Goal: Information Seeking & Learning: Learn about a topic

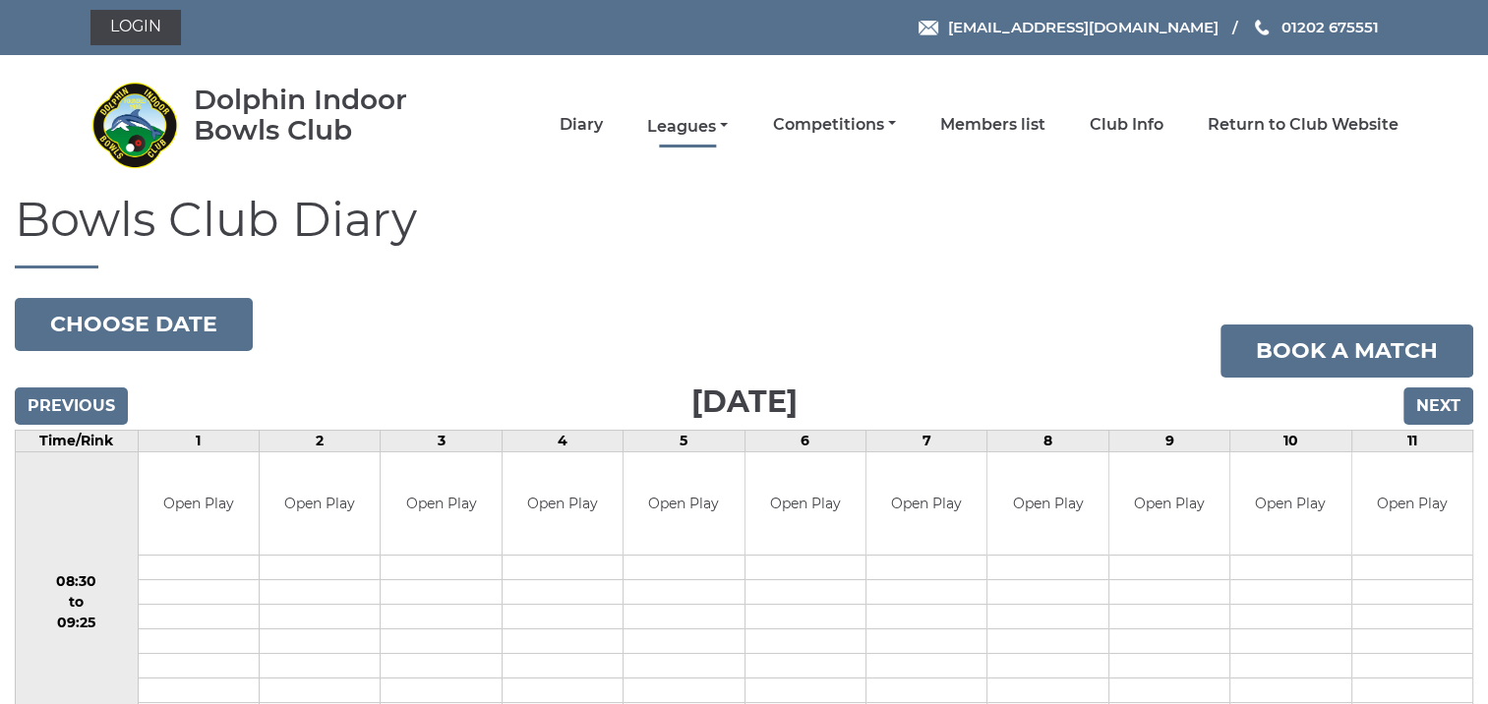
click at [674, 125] on link "Leagues" at bounding box center [687, 127] width 81 height 22
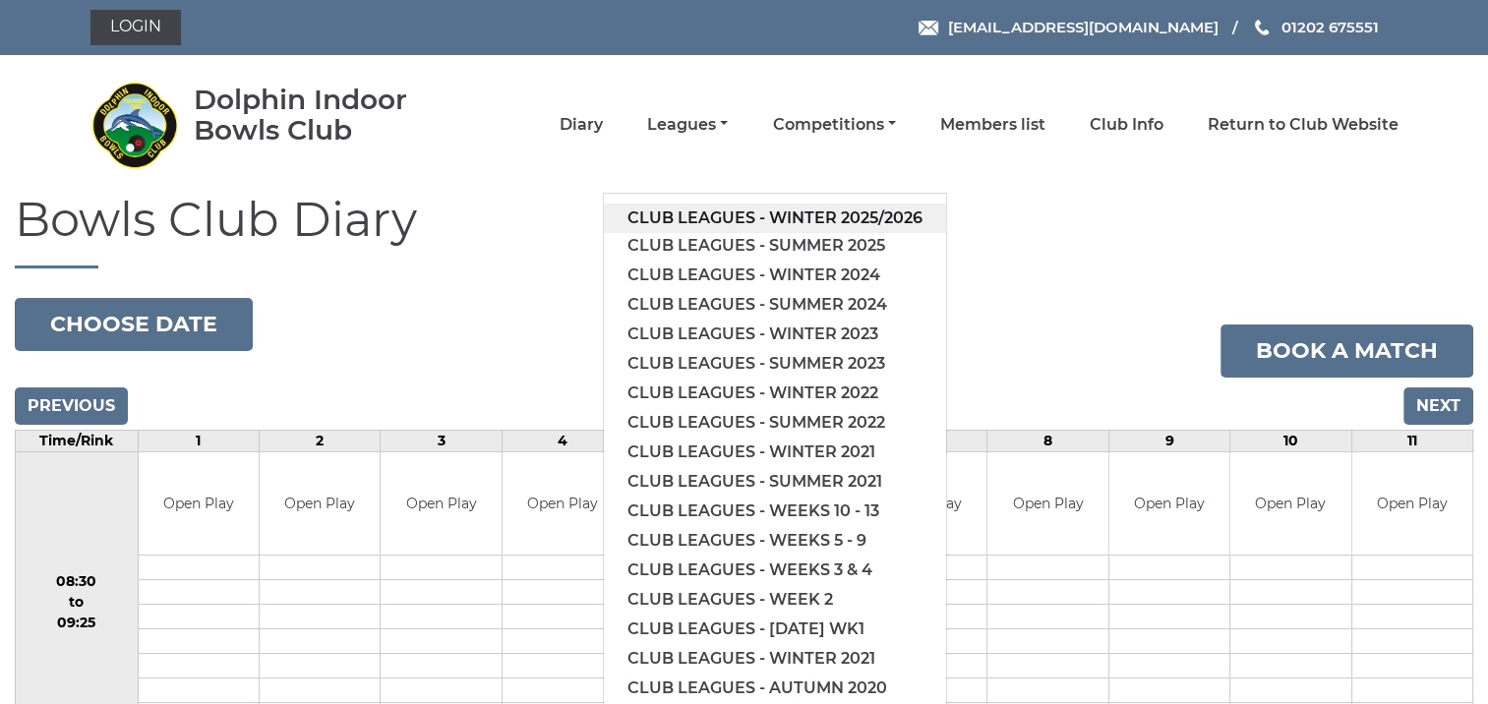
click at [783, 210] on link "Club leagues - Winter 2025/2026" at bounding box center [775, 219] width 342 height 30
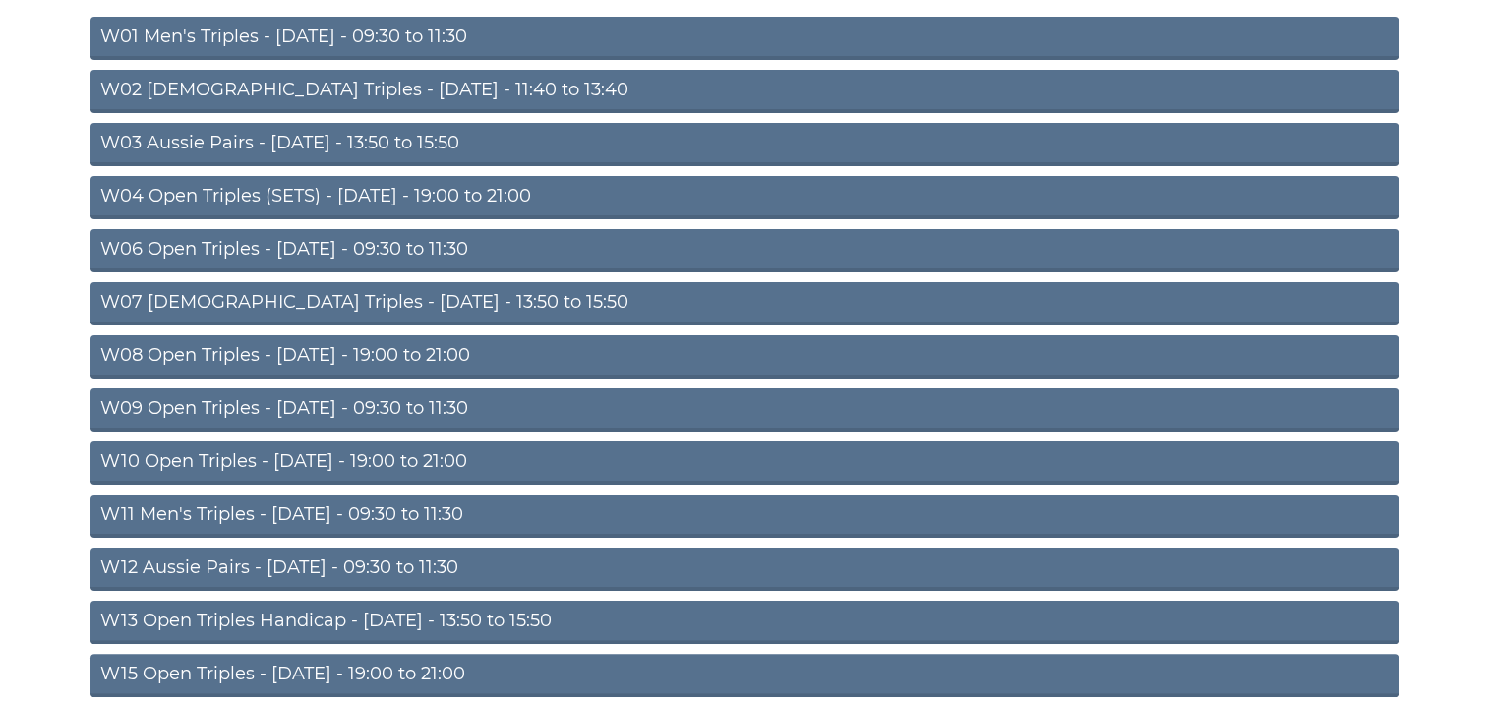
scroll to position [340, 0]
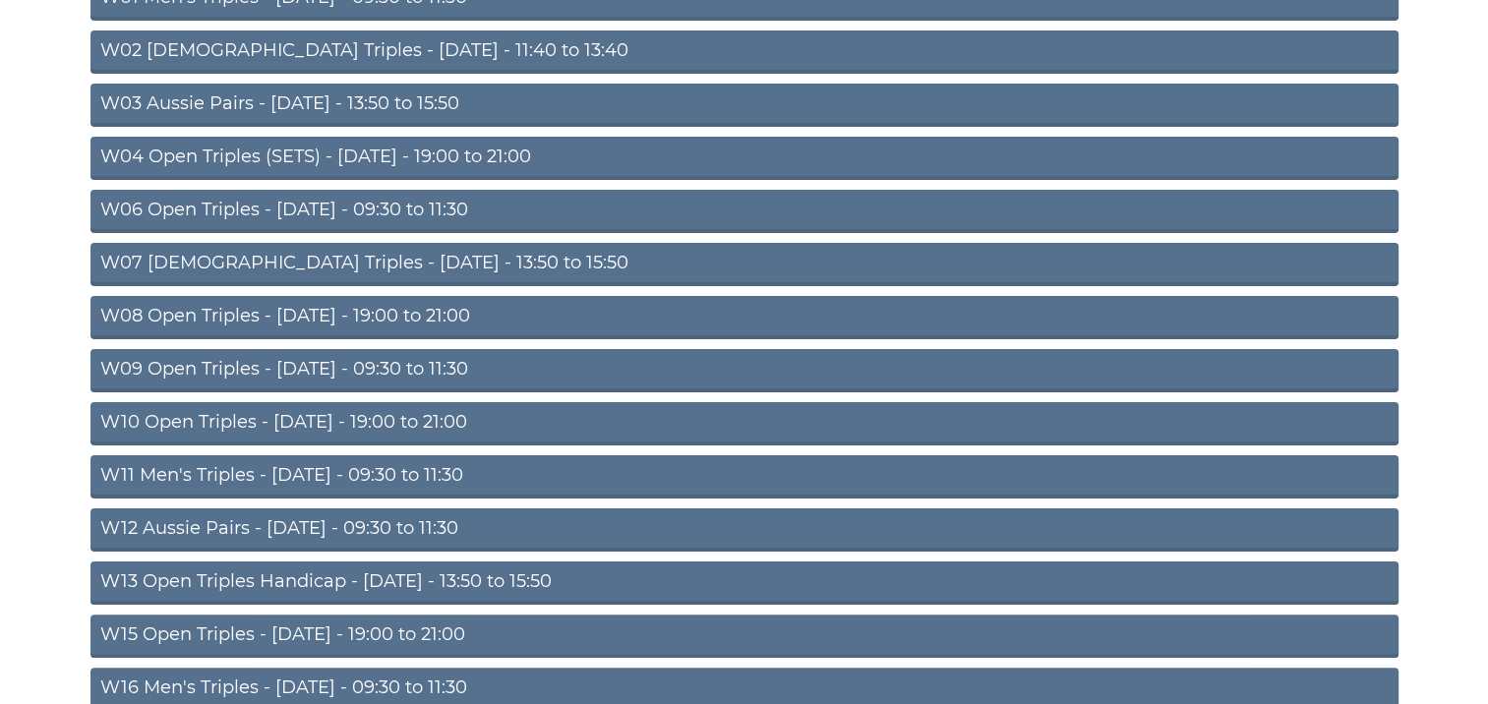
click at [575, 573] on link "W13 Open Triples Handicap - Thursday - 13:50 to 15:50" at bounding box center [745, 583] width 1308 height 43
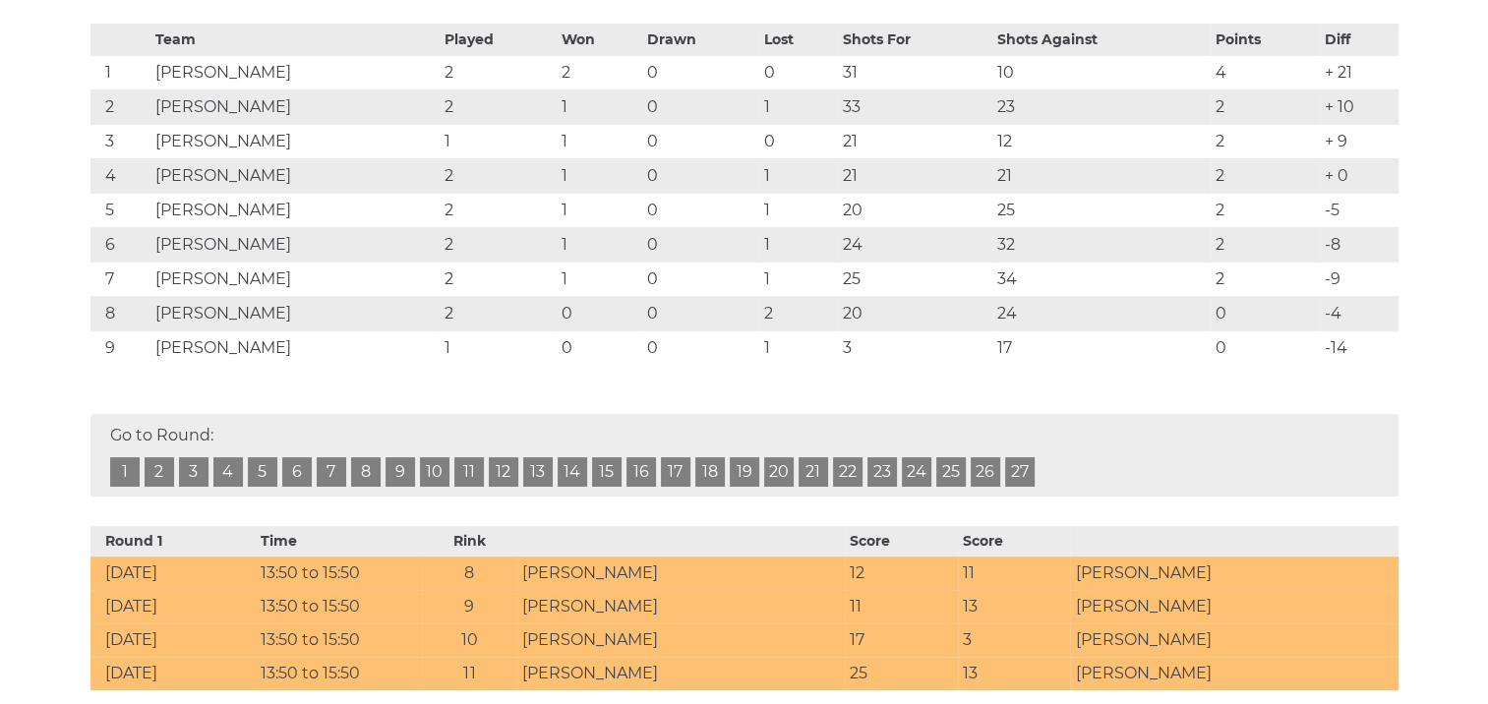
scroll to position [380, 0]
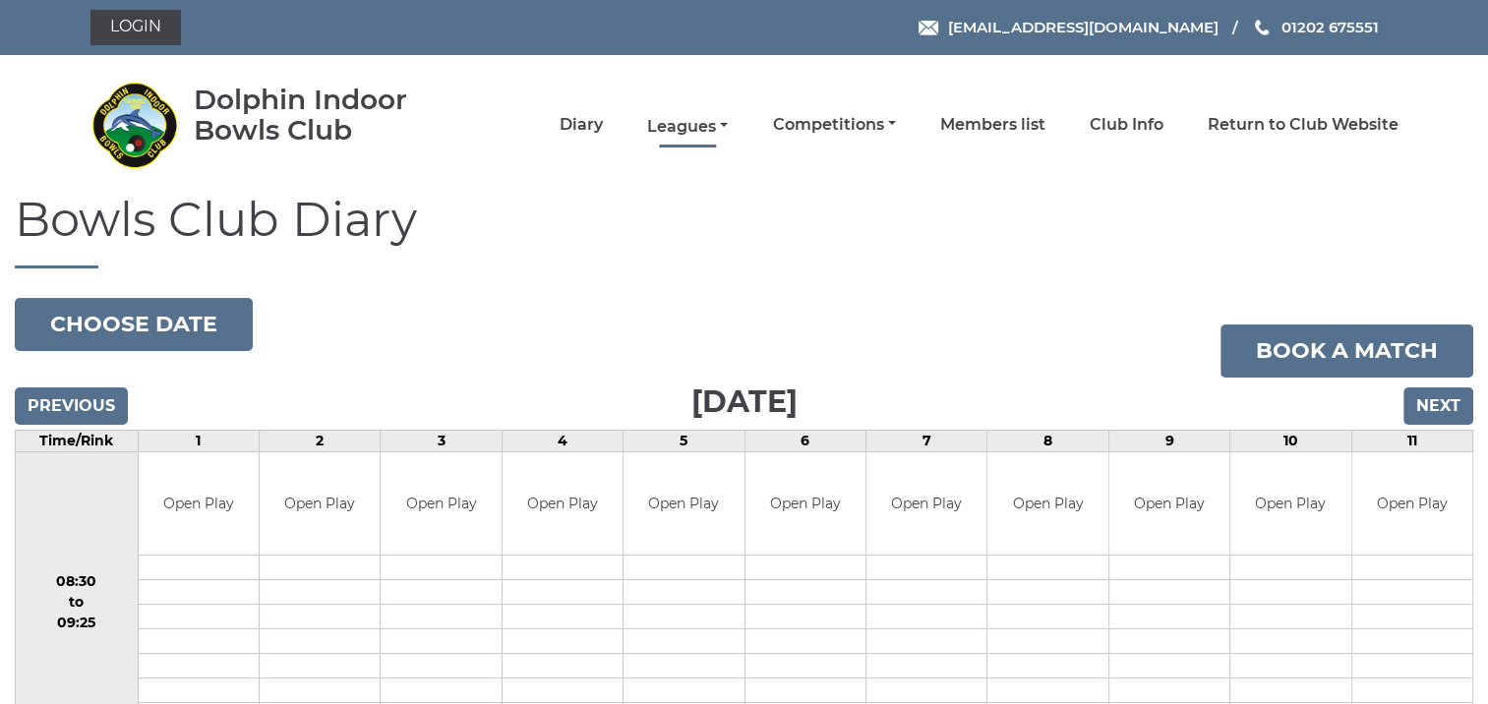
click at [692, 123] on link "Leagues" at bounding box center [687, 127] width 81 height 22
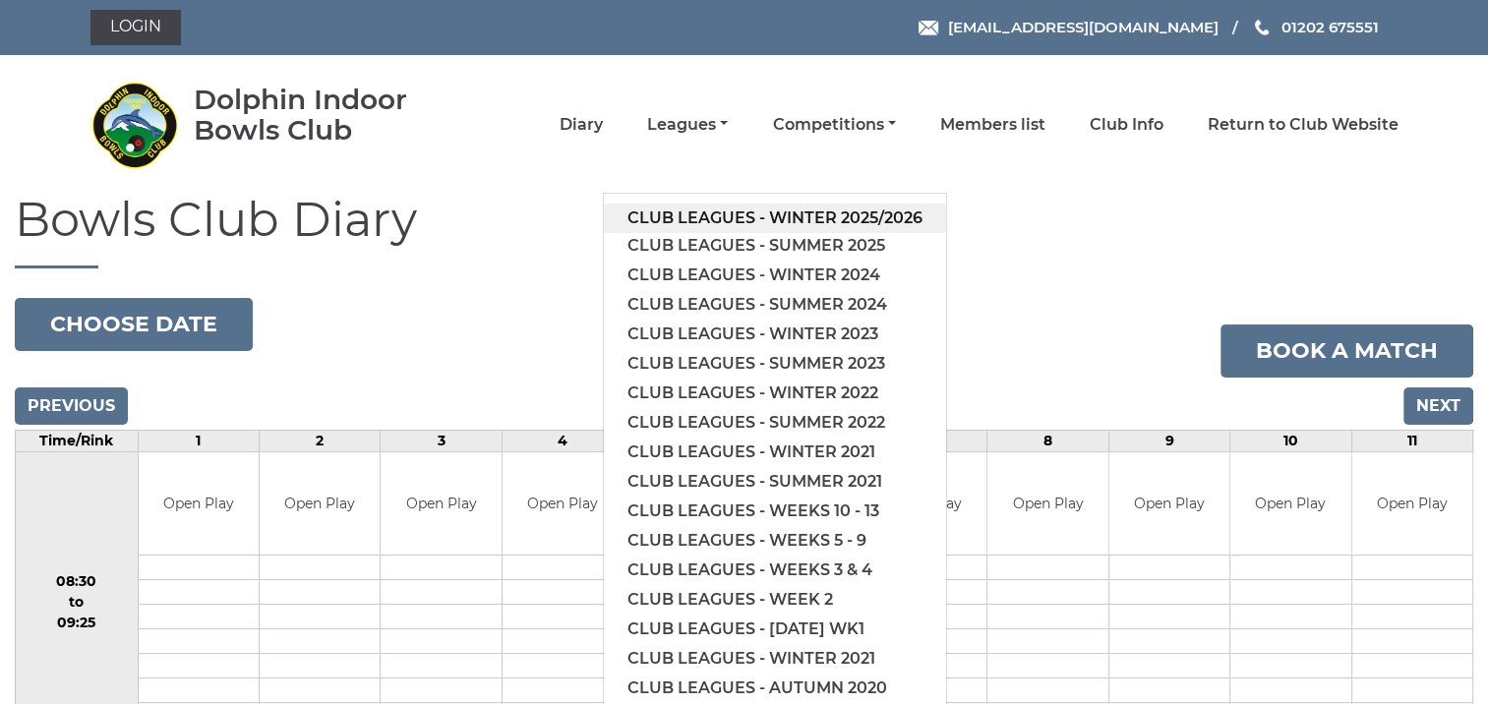
click at [797, 215] on link "Club leagues - Winter 2025/2026" at bounding box center [775, 219] width 342 height 30
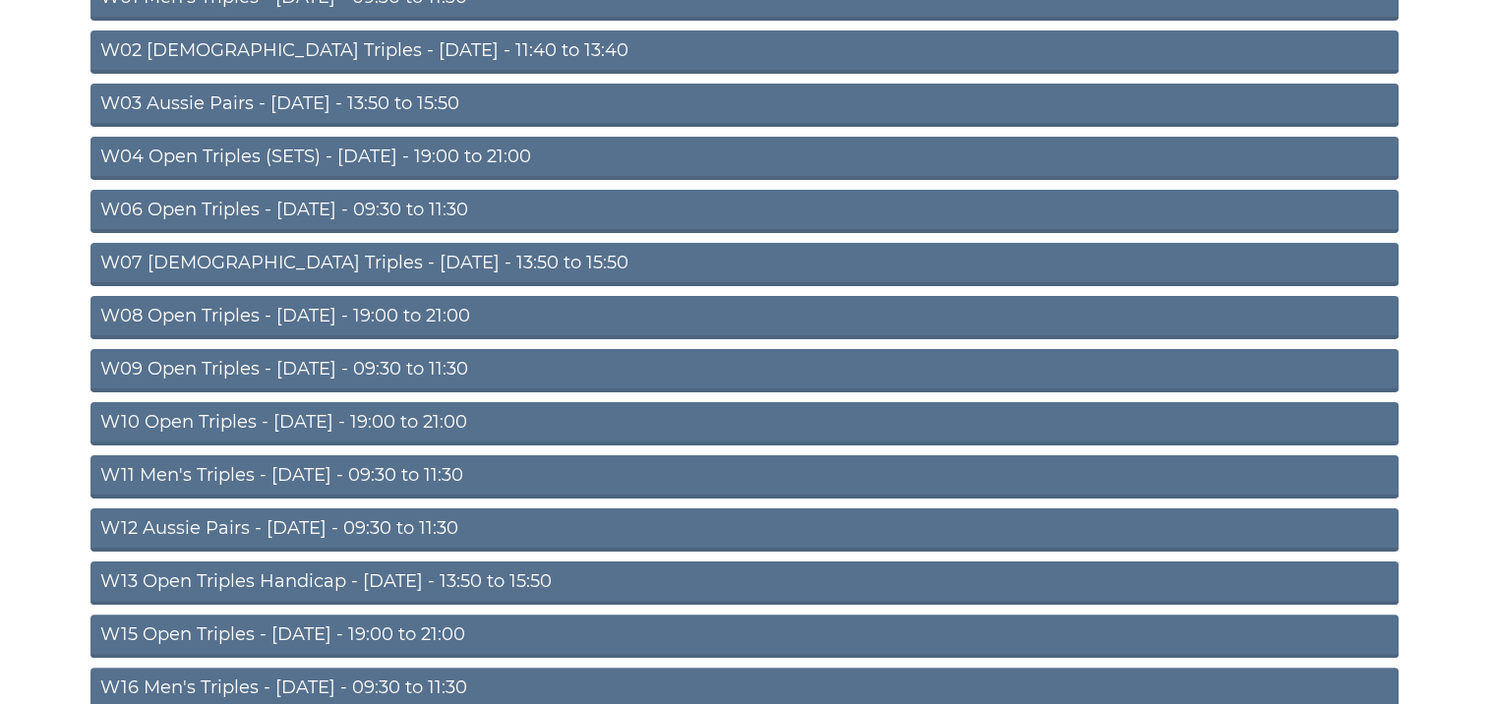
scroll to position [380, 0]
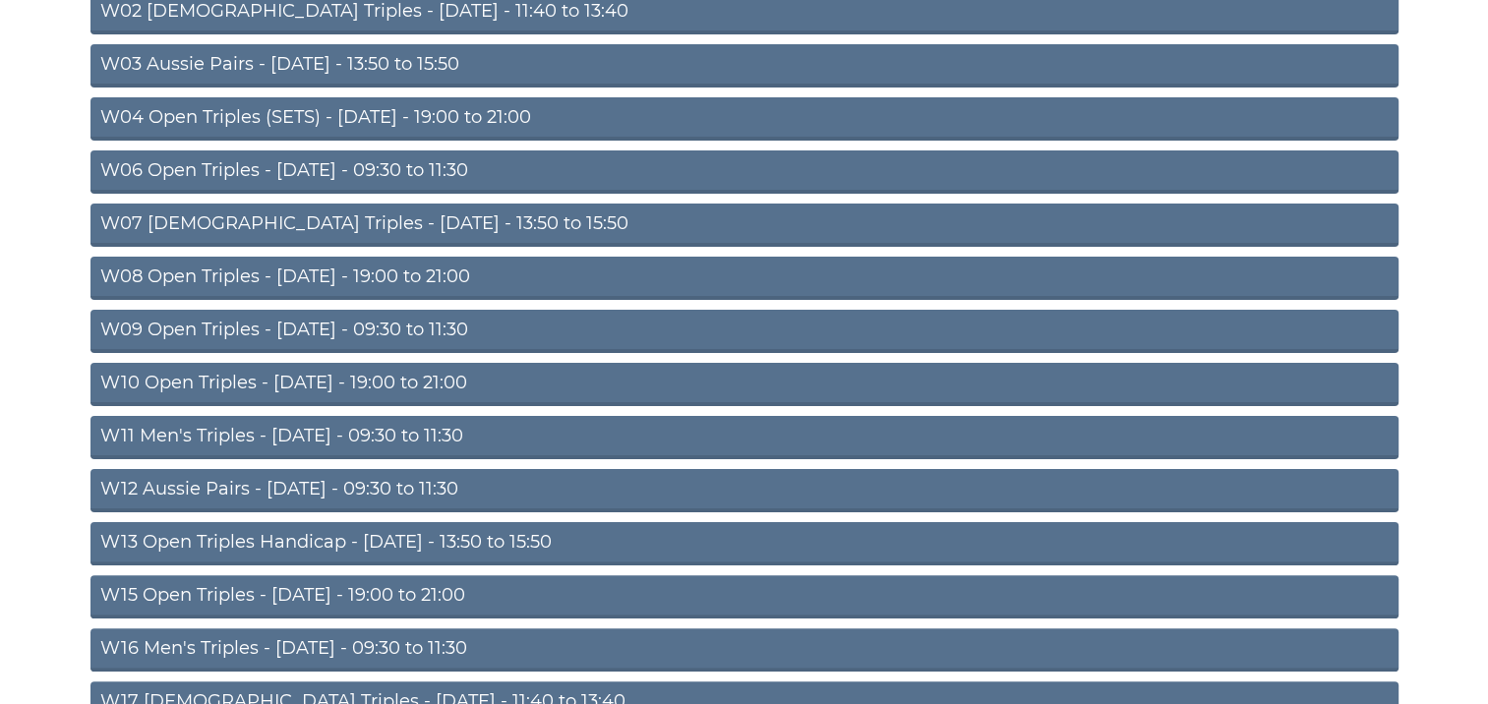
click at [560, 535] on link "W13 Open Triples Handicap - [DATE] - 13:50 to 15:50" at bounding box center [745, 543] width 1308 height 43
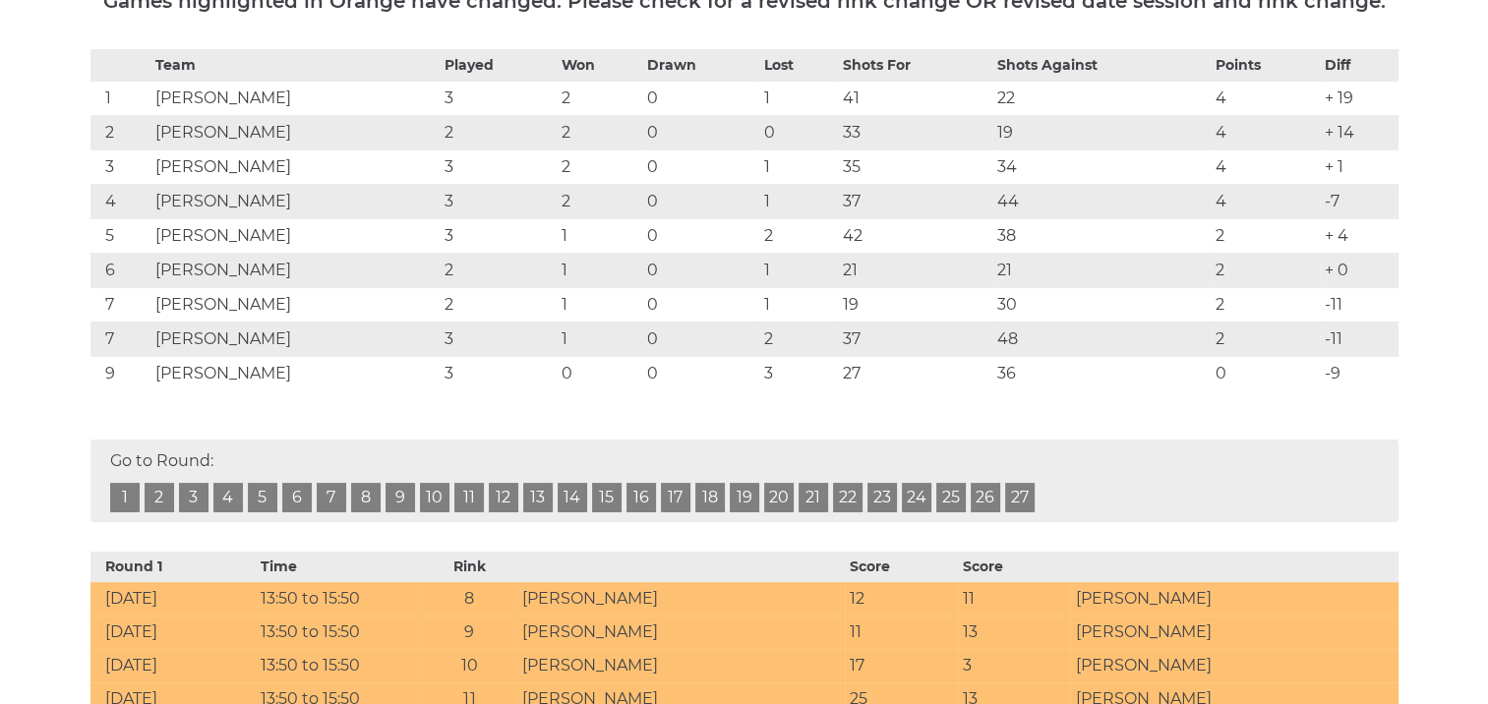
scroll to position [366, 0]
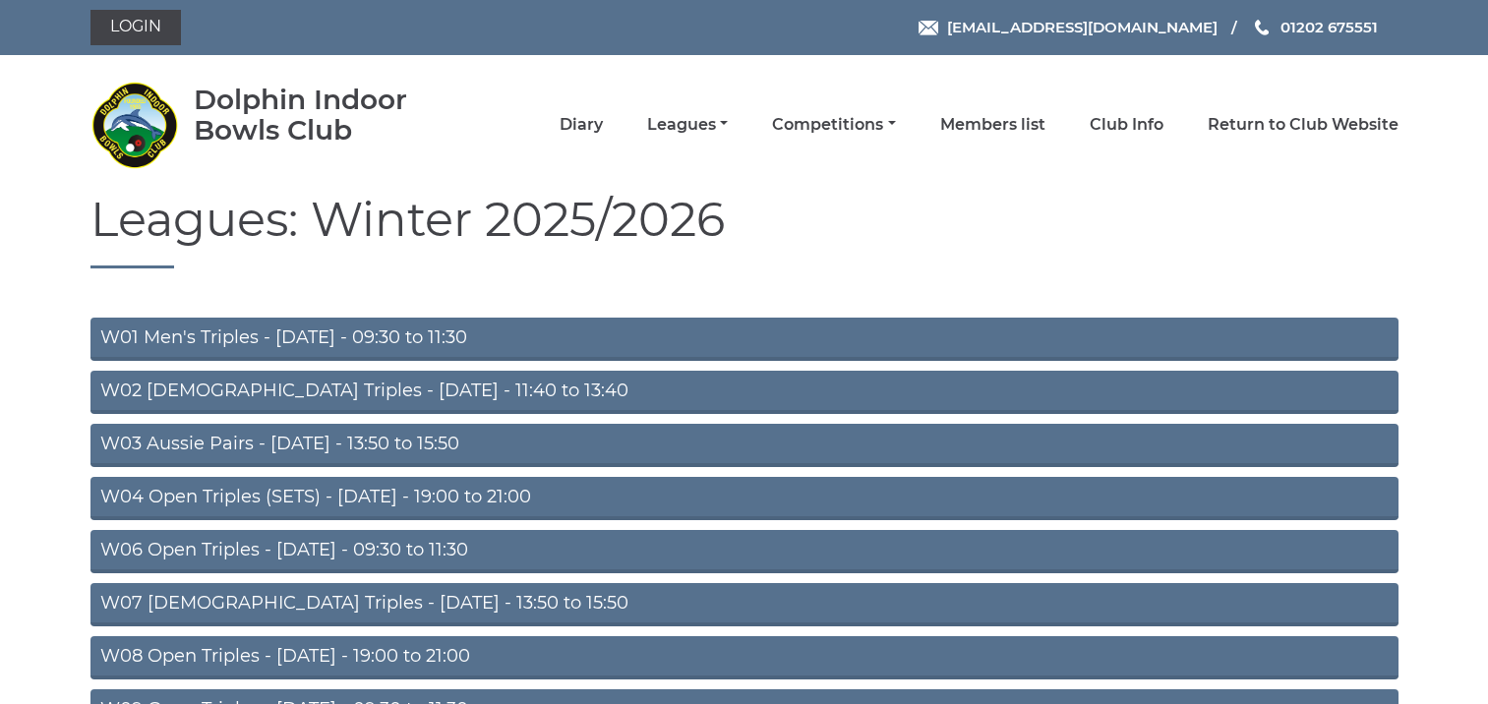
scroll to position [371, 0]
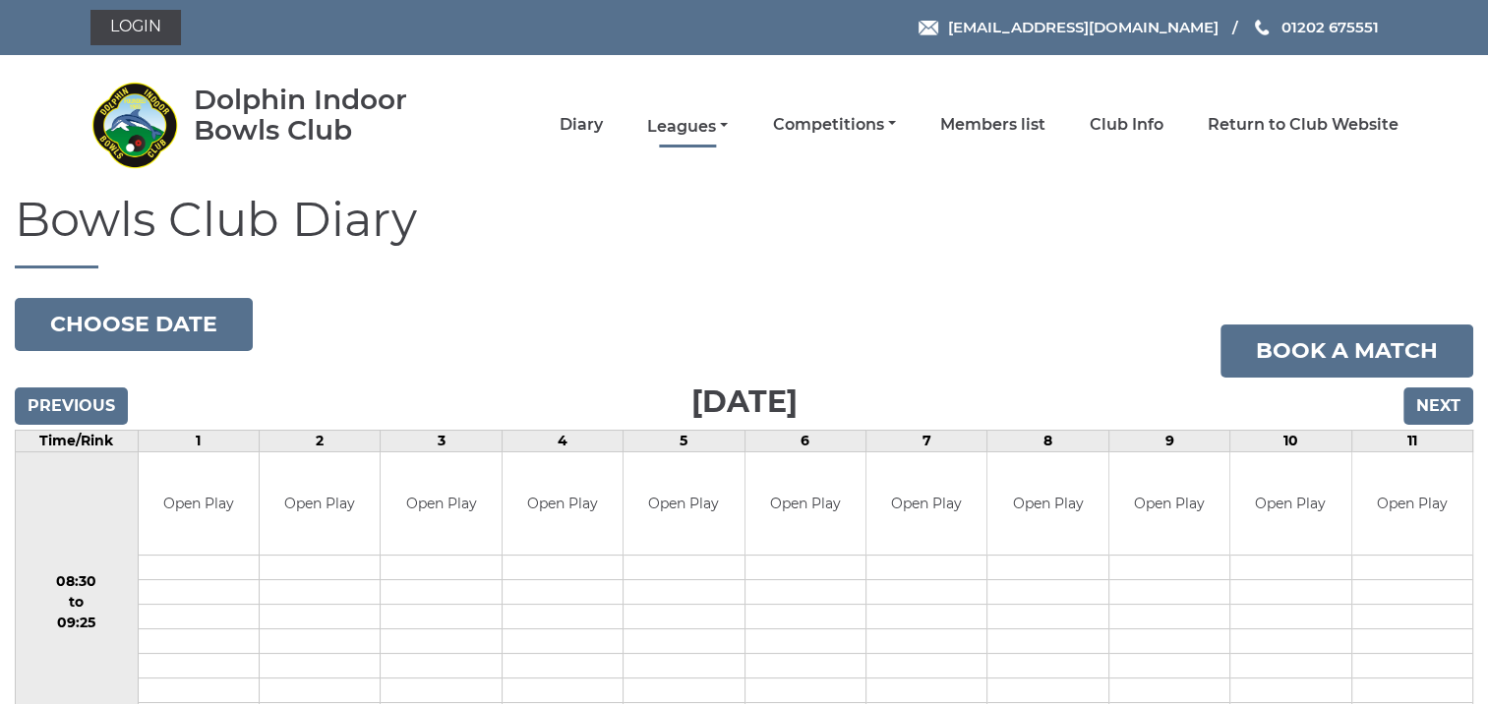
click at [677, 116] on link "Leagues" at bounding box center [687, 127] width 81 height 22
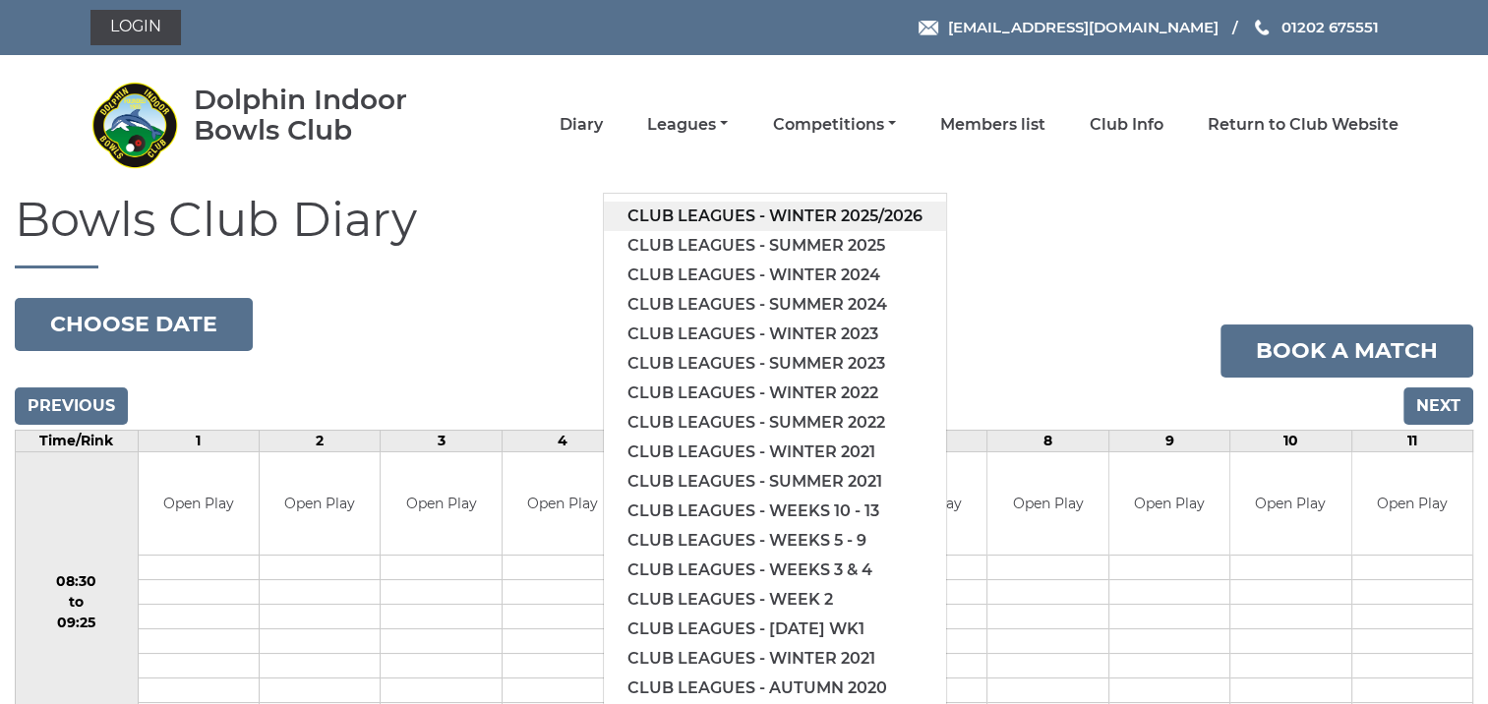
click at [816, 209] on link "Club leagues - Winter 2025/2026" at bounding box center [775, 217] width 342 height 30
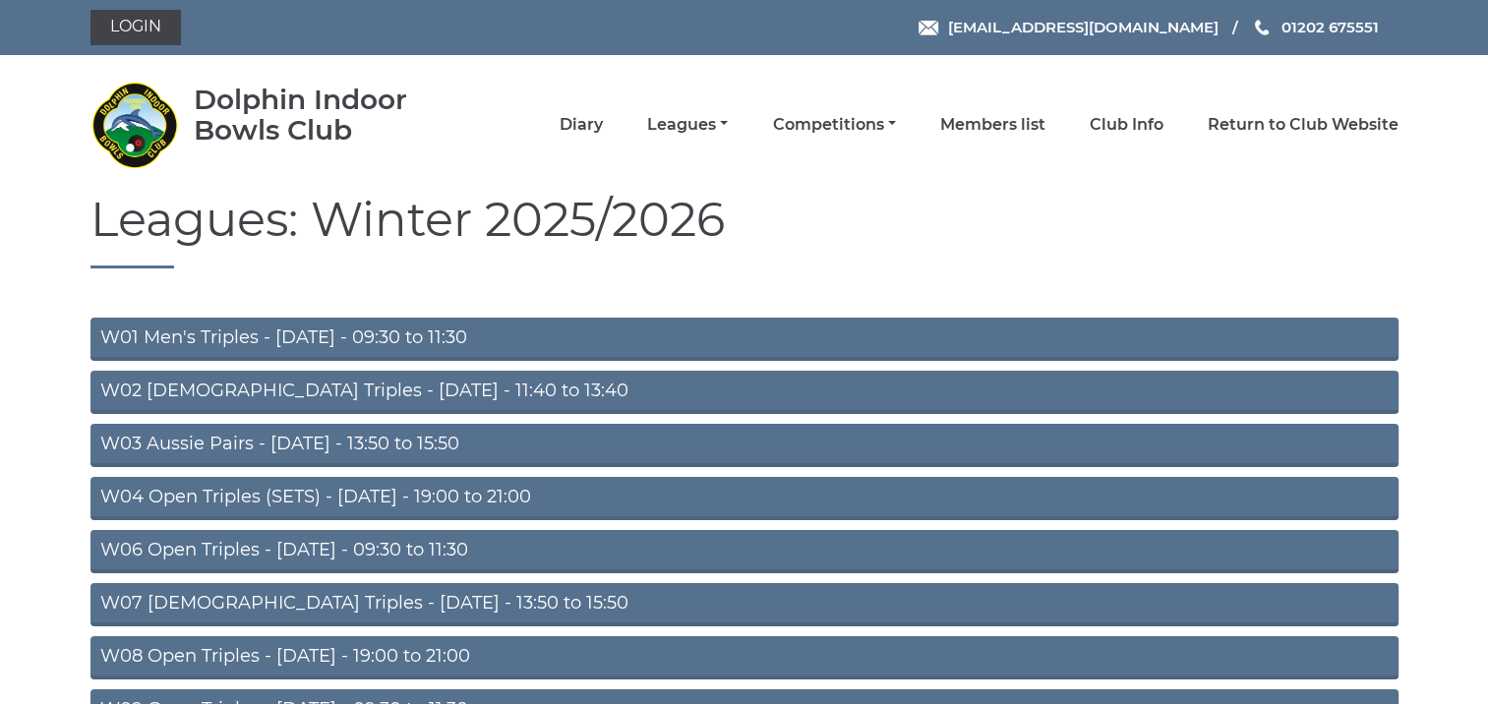
click at [450, 383] on link "W02 [DEMOGRAPHIC_DATA] Triples - [DATE] - 11:40 to 13:40" at bounding box center [745, 392] width 1308 height 43
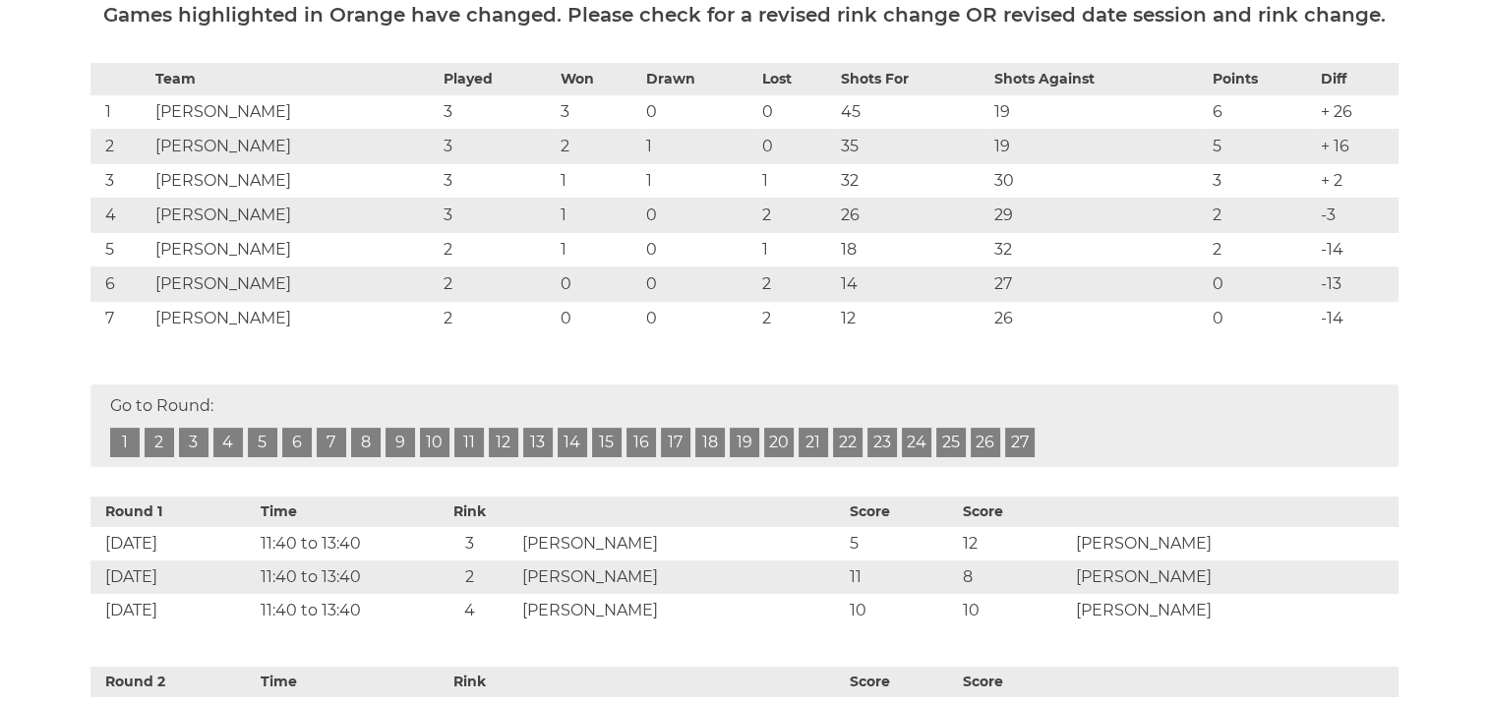
scroll to position [300, 0]
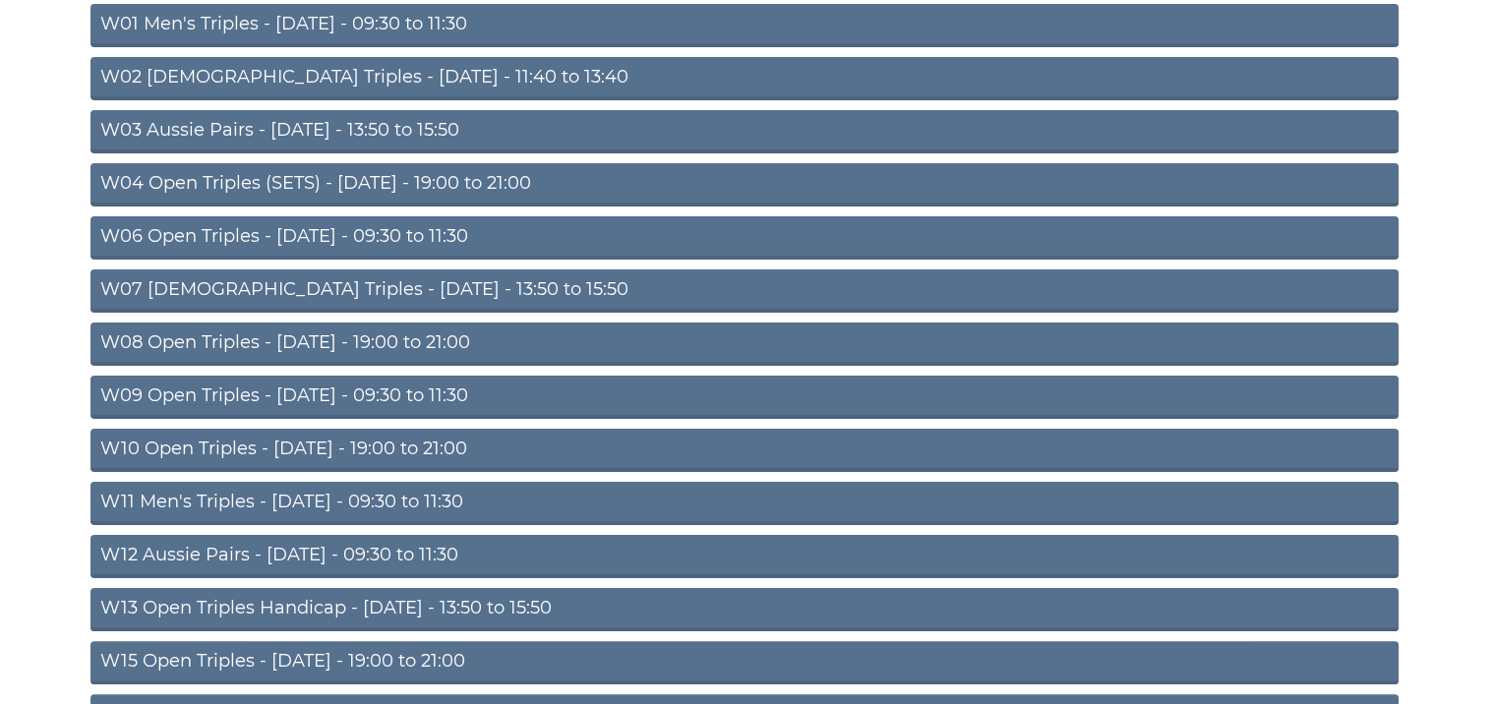
scroll to position [393, 0]
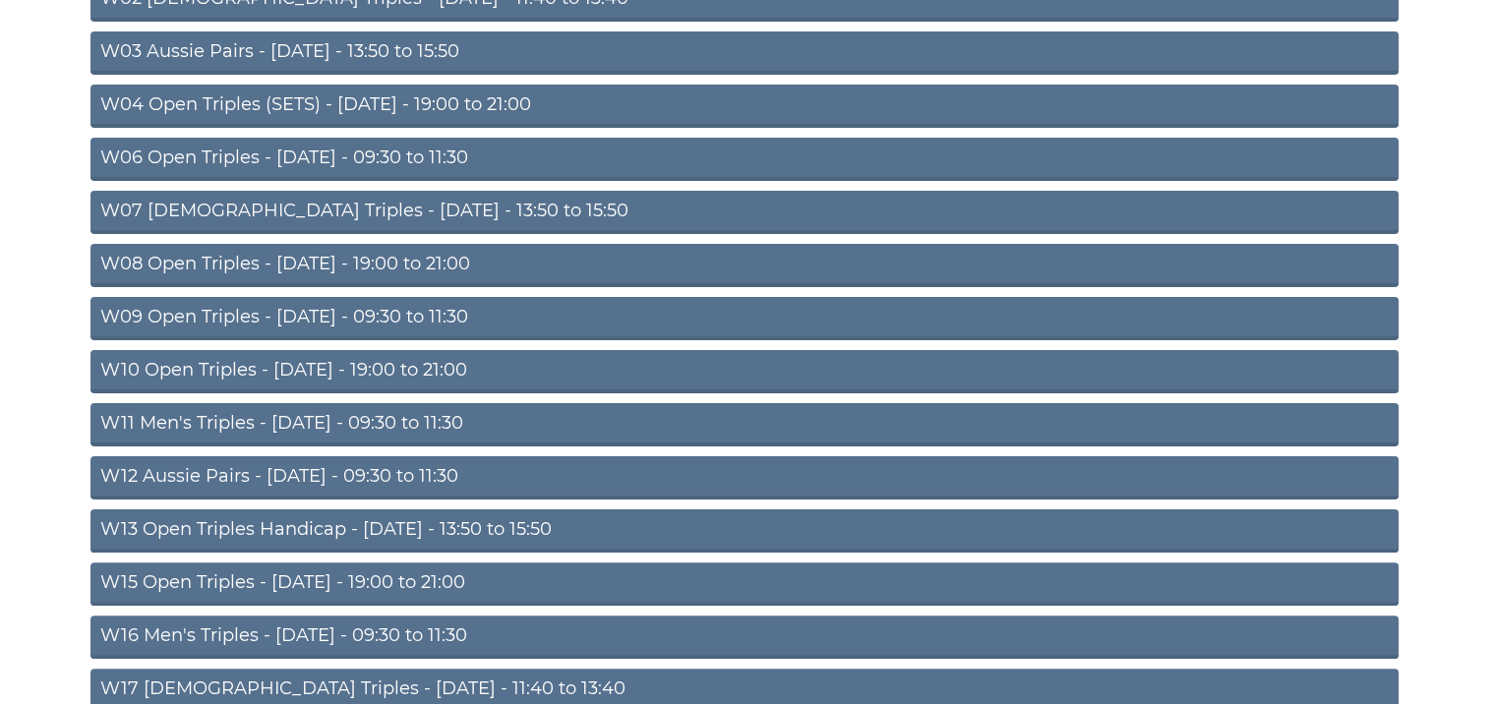
click at [583, 525] on link "W13 Open Triples Handicap - Thursday - 13:50 to 15:50" at bounding box center [745, 531] width 1308 height 43
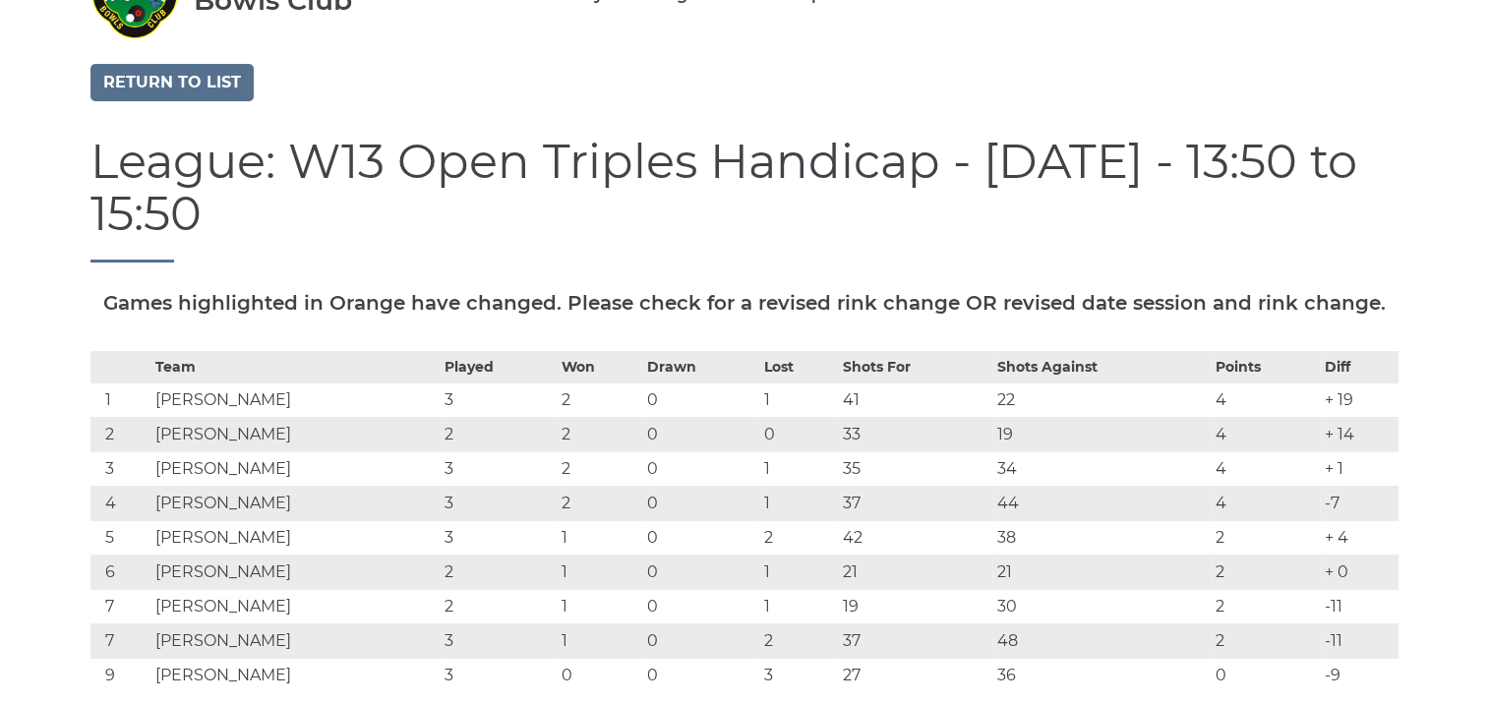
scroll to position [301, 0]
